Goal: Find specific page/section: Find specific page/section

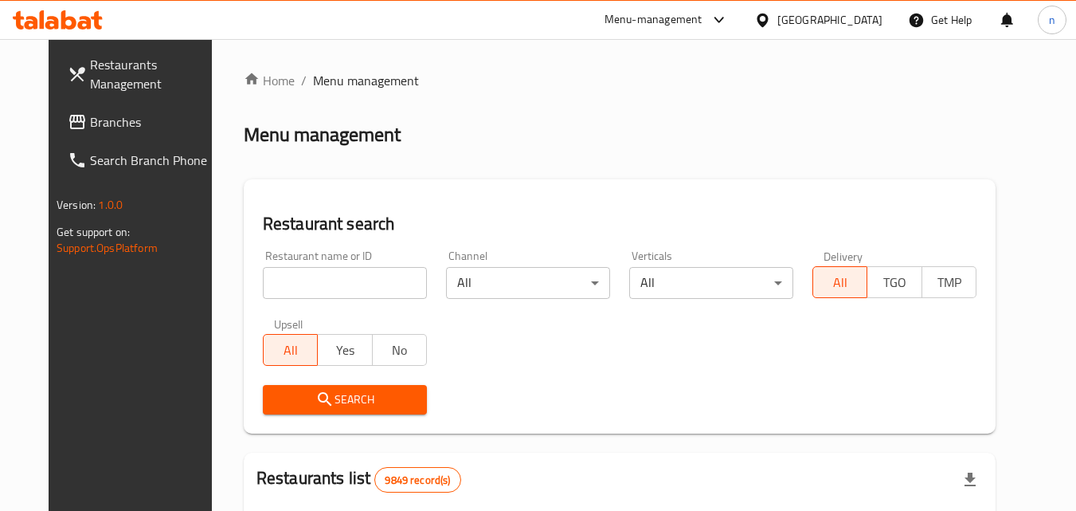
click at [768, 18] on icon at bounding box center [762, 20] width 11 height 14
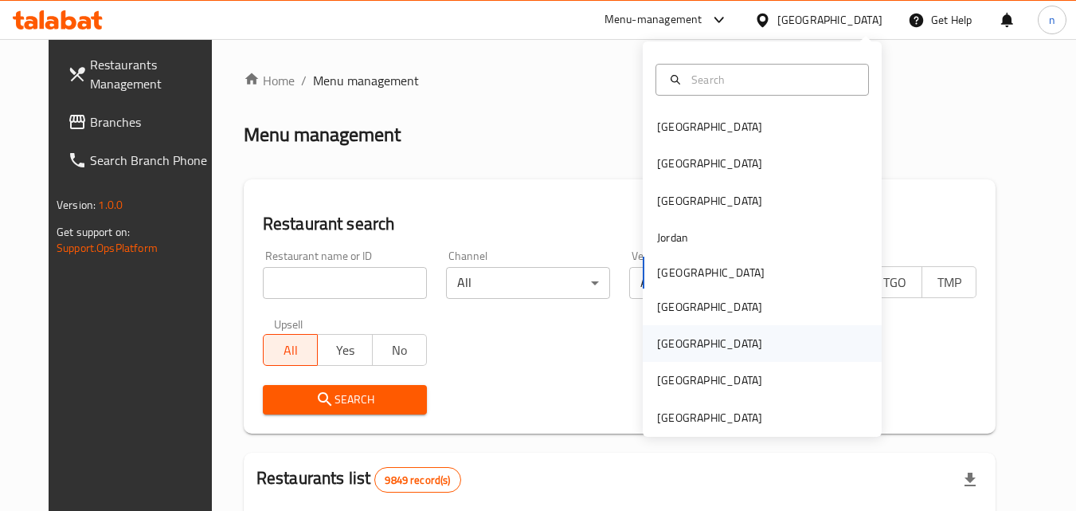
click at [658, 344] on div "[GEOGRAPHIC_DATA]" at bounding box center [709, 344] width 105 height 18
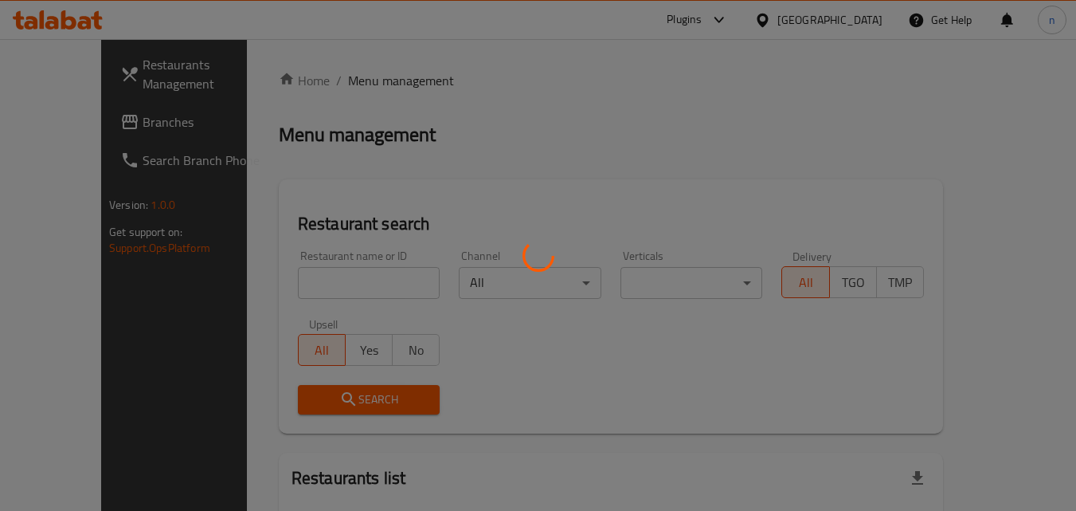
click at [103, 123] on div at bounding box center [538, 255] width 1076 height 511
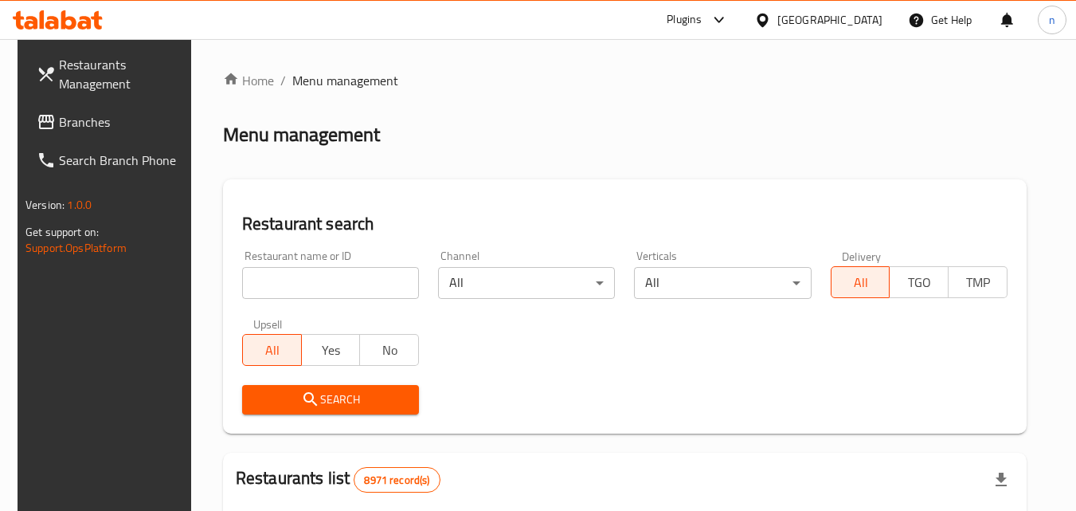
click at [103, 123] on span "Branches" at bounding box center [122, 121] width 126 height 19
